Goal: Information Seeking & Learning: Learn about a topic

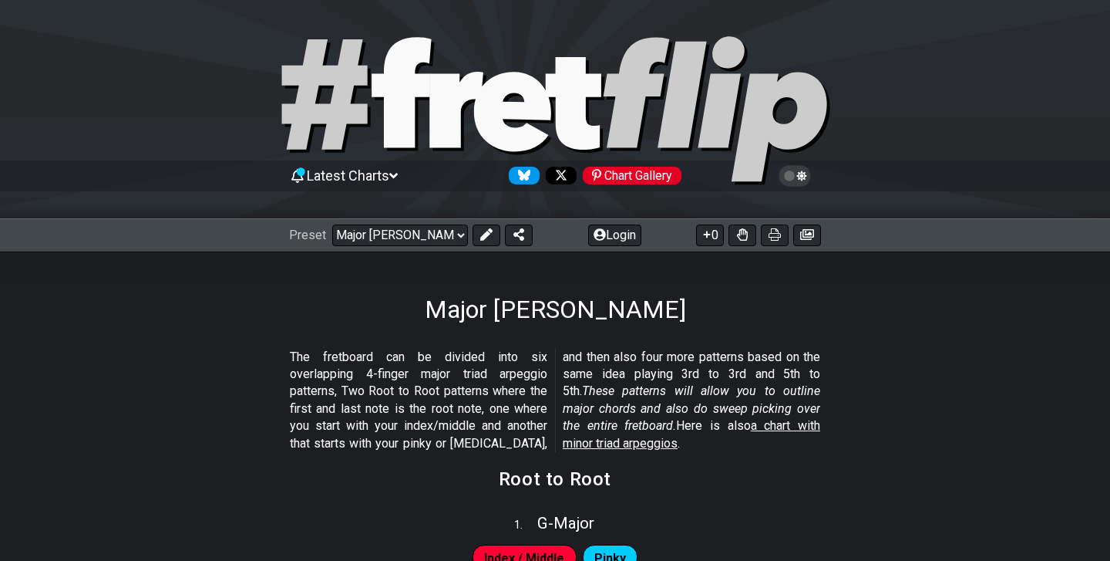
scroll to position [443, 0]
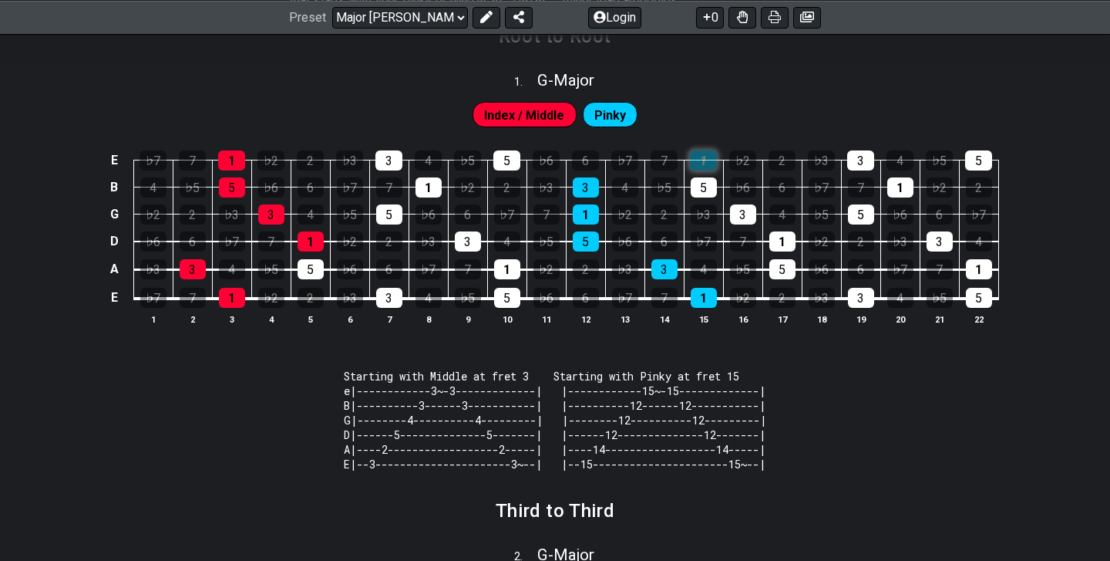
click at [709, 166] on div "1" at bounding box center [703, 160] width 27 height 20
click at [868, 157] on div "3" at bounding box center [860, 160] width 27 height 20
click at [859, 199] on td "5" at bounding box center [860, 200] width 39 height 27
click at [861, 213] on div "5" at bounding box center [861, 214] width 26 height 20
click at [860, 177] on div "7" at bounding box center [861, 187] width 26 height 20
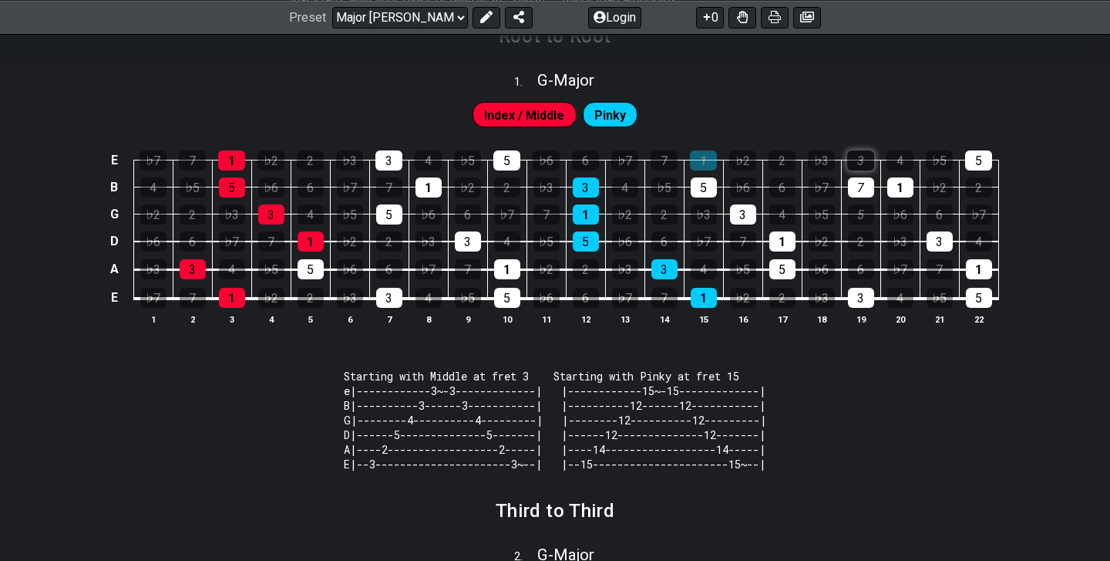
click at [860, 164] on div "3" at bounding box center [860, 160] width 27 height 20
click at [861, 221] on div "5" at bounding box center [861, 214] width 26 height 20
click at [861, 192] on div "7" at bounding box center [861, 187] width 26 height 20
click at [714, 162] on div "1" at bounding box center [703, 160] width 27 height 20
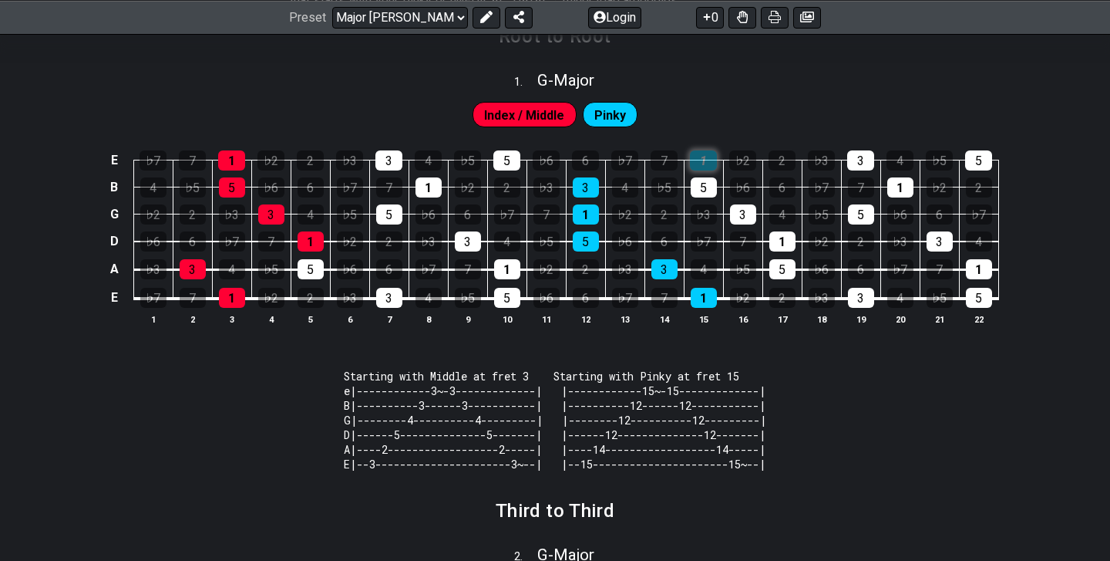
click at [714, 162] on div "1" at bounding box center [703, 160] width 27 height 20
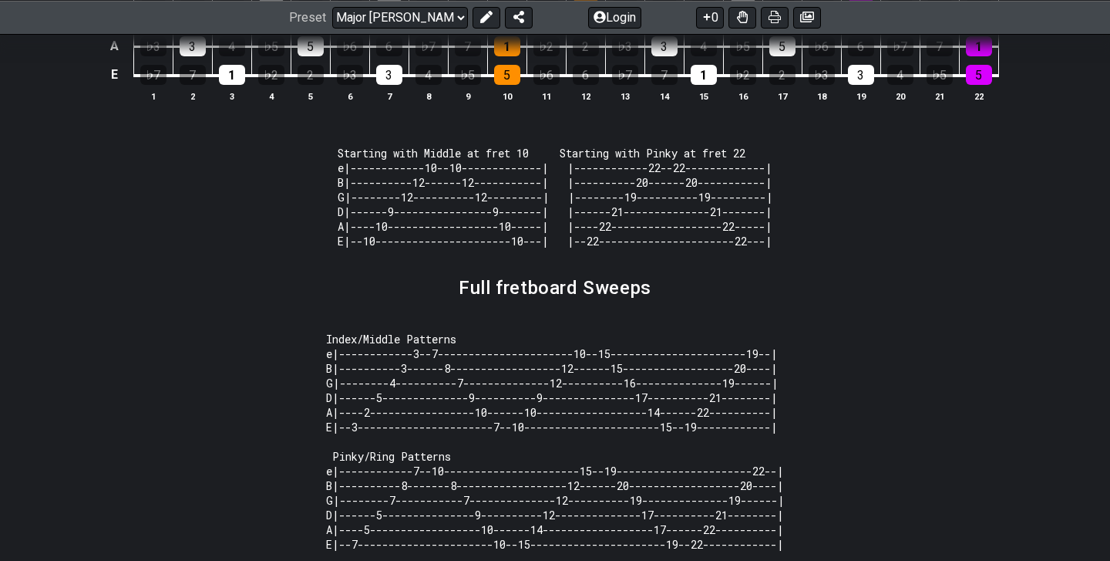
scroll to position [1616, 0]
